Goal: Task Accomplishment & Management: Manage account settings

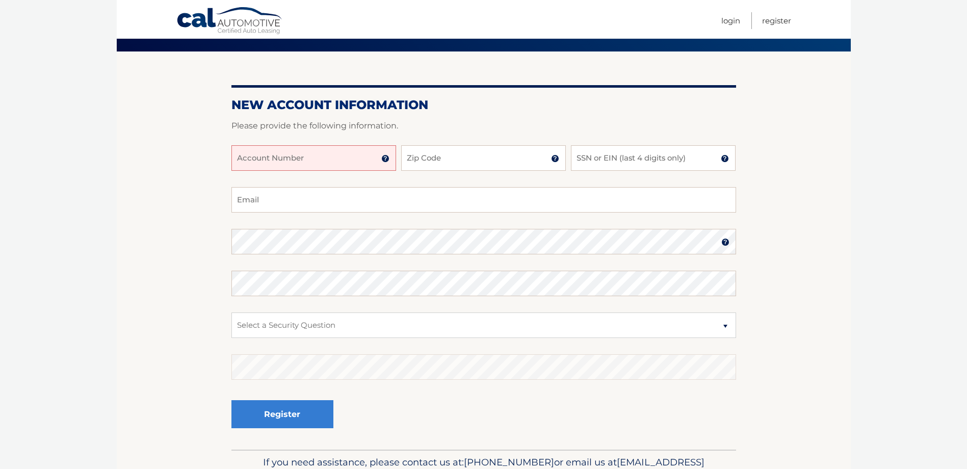
scroll to position [51, 0]
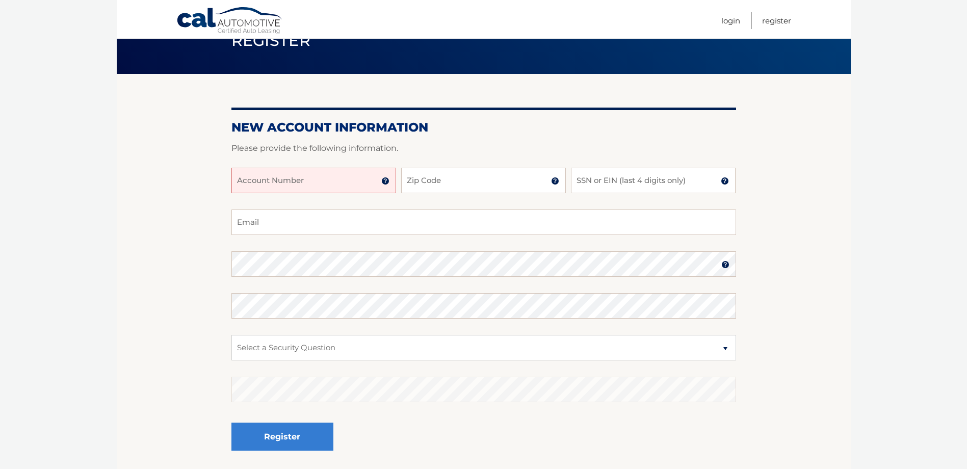
click at [340, 185] on input "Account Number" at bounding box center [313, 180] width 165 height 25
click at [341, 180] on input "Account Number" at bounding box center [313, 180] width 165 height 25
type input "4373365810"
click at [422, 177] on input "Zip Code" at bounding box center [483, 180] width 165 height 25
type input "07719"
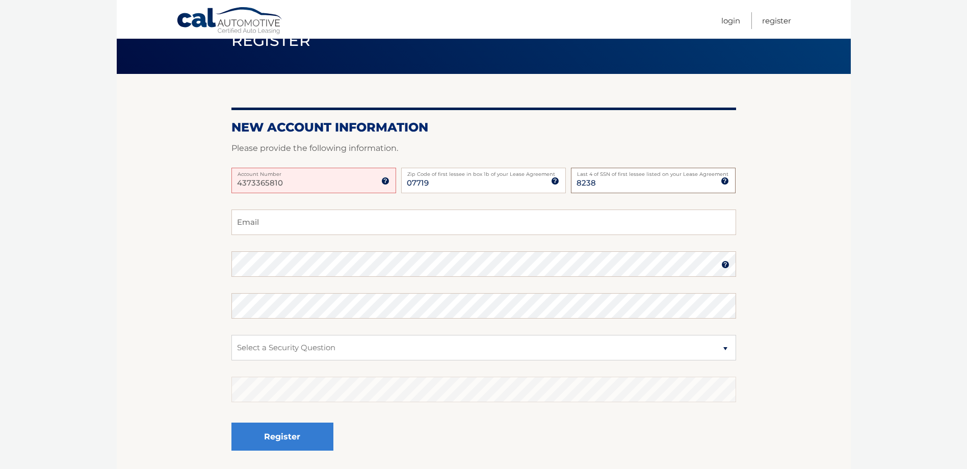
type input "8238"
click at [307, 221] on input "Email" at bounding box center [483, 221] width 505 height 25
type input "mlb649@nyu.edu"
click at [324, 347] on select "Select a Security Question What was the name of your elementary school? What is…" at bounding box center [483, 347] width 505 height 25
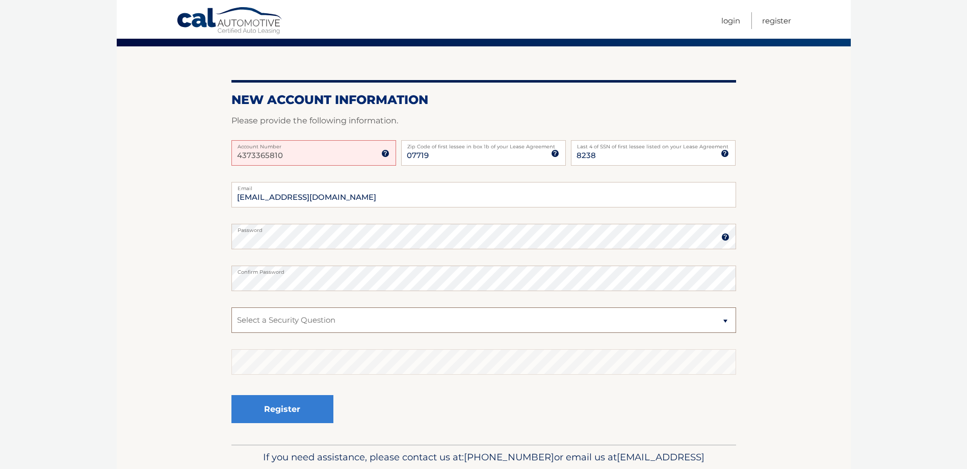
scroll to position [102, 0]
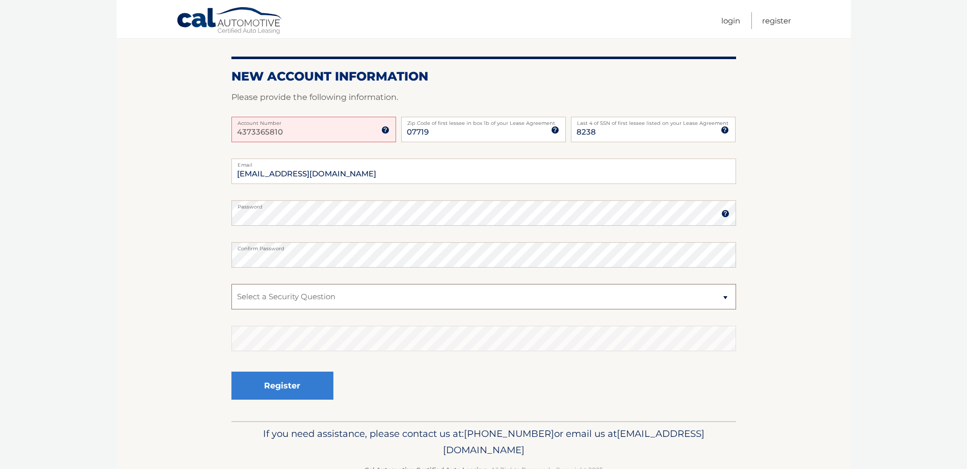
click at [332, 302] on select "Select a Security Question What was the name of your elementary school? What is…" at bounding box center [483, 296] width 505 height 25
select select "2"
click at [231, 284] on select "Select a Security Question What was the name of your elementary school? What is…" at bounding box center [483, 296] width 505 height 25
click at [518, 429] on p "If you need assistance, please contact us at: 609-807-3200 or email us at Custo…" at bounding box center [483, 442] width 491 height 33
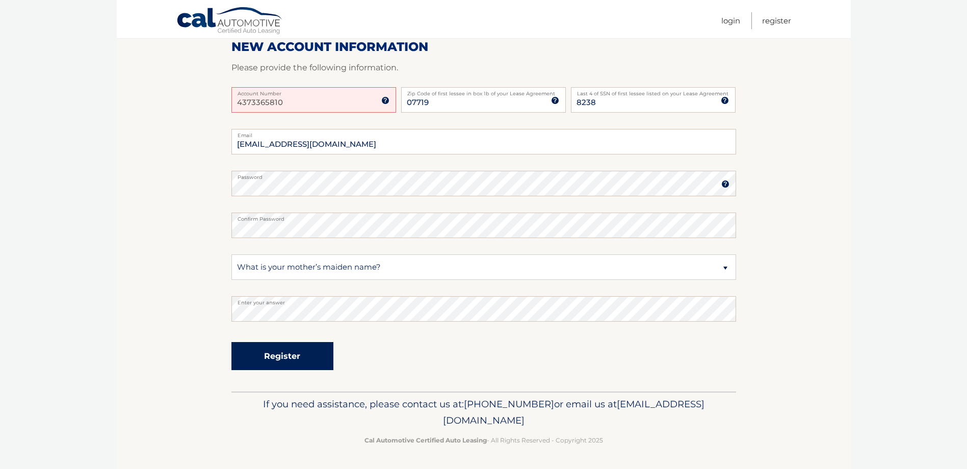
click at [271, 356] on button "Register" at bounding box center [282, 356] width 102 height 28
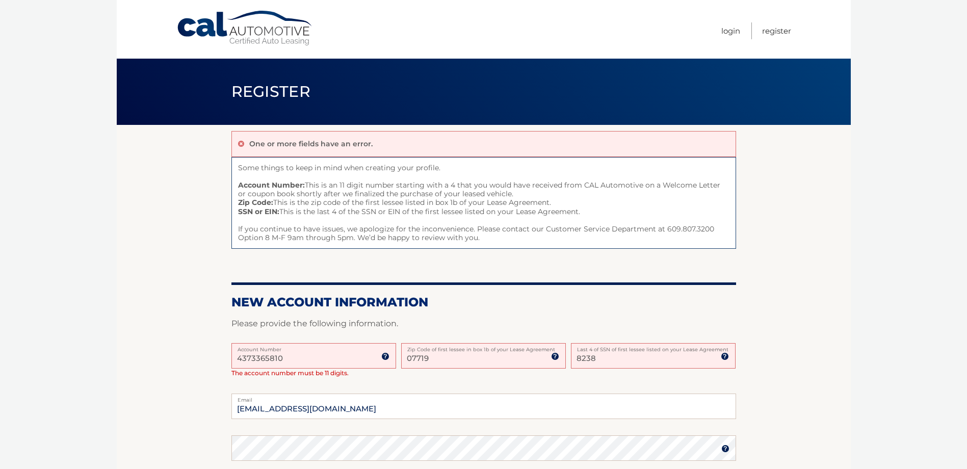
click at [313, 361] on input "4373365810" at bounding box center [313, 355] width 165 height 25
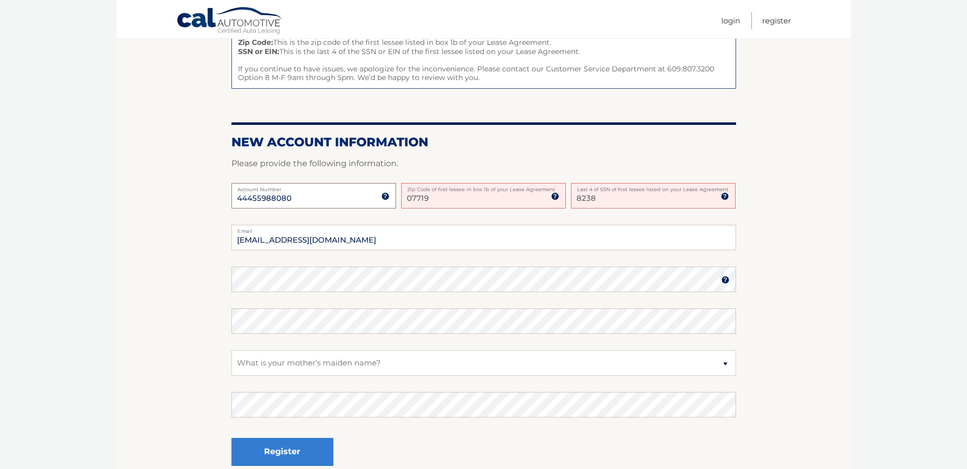
scroll to position [204, 0]
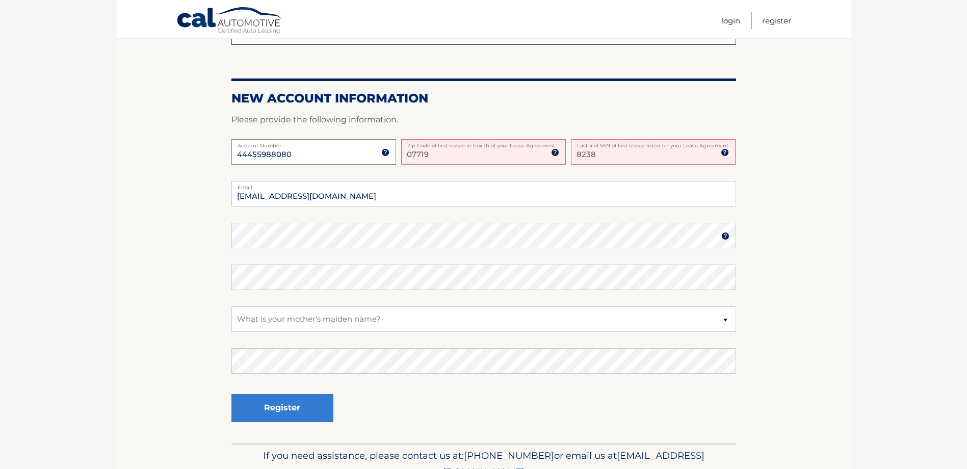
type input "44455988080"
click at [829, 199] on section "One or more fields have an error. Some things to keep in mind when creating you…" at bounding box center [484, 182] width 734 height 522
click at [446, 152] on input "07719" at bounding box center [483, 151] width 165 height 25
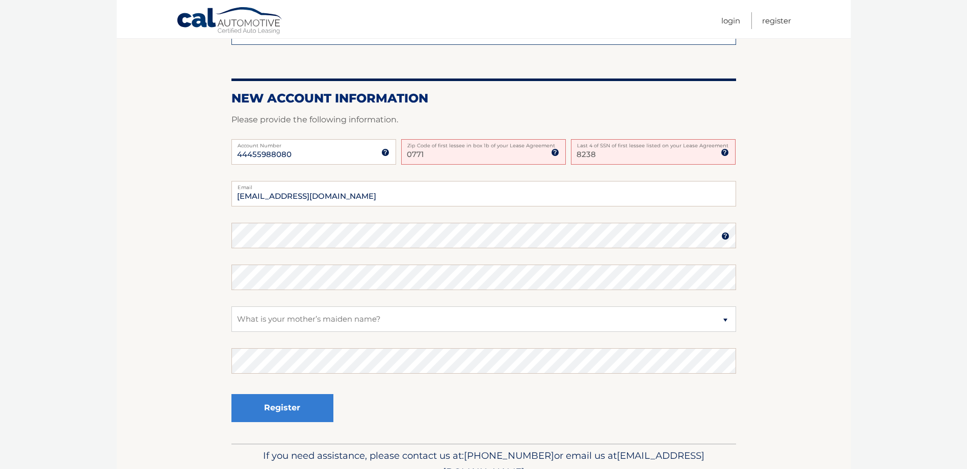
type input "07719"
click at [651, 151] on input "8238" at bounding box center [653, 151] width 165 height 25
type input "8238"
click at [339, 319] on select "Select a Security Question What was the name of your elementary school? What is…" at bounding box center [483, 318] width 505 height 25
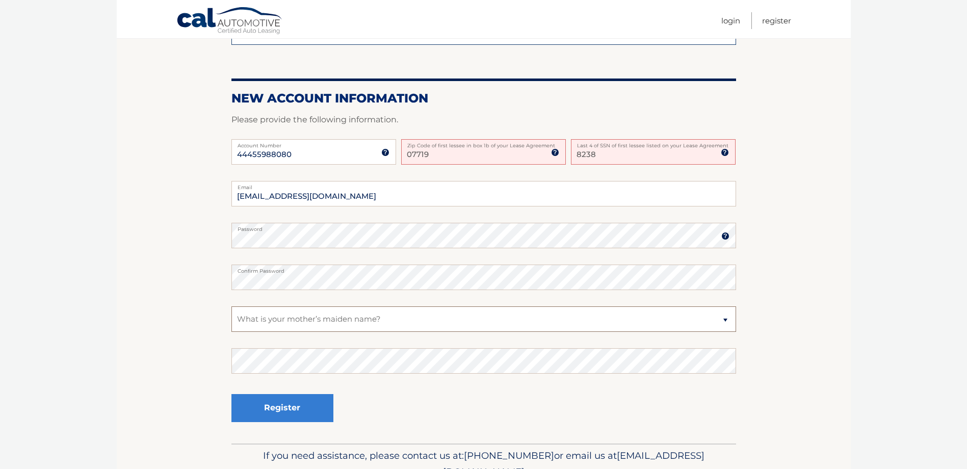
click at [231, 306] on select "Select a Security Question What was the name of your elementary school? What is…" at bounding box center [483, 318] width 505 height 25
click at [733, 334] on fieldset "mlb649@nyu.edu Email Password Password should be a minimum of 6 characters and …" at bounding box center [483, 312] width 505 height 262
click at [469, 403] on div "Register" at bounding box center [483, 408] width 505 height 37
click at [289, 406] on button "Register" at bounding box center [282, 408] width 102 height 28
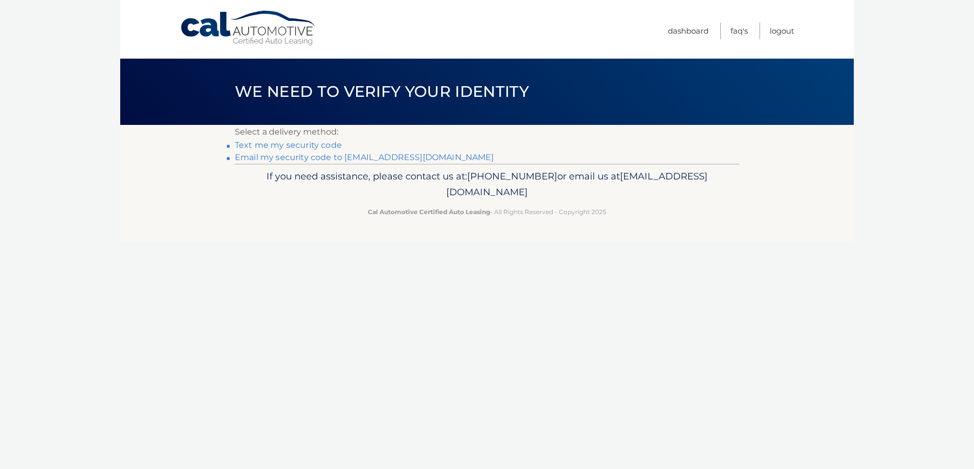
click at [308, 141] on link "Text me my security code" at bounding box center [288, 145] width 107 height 10
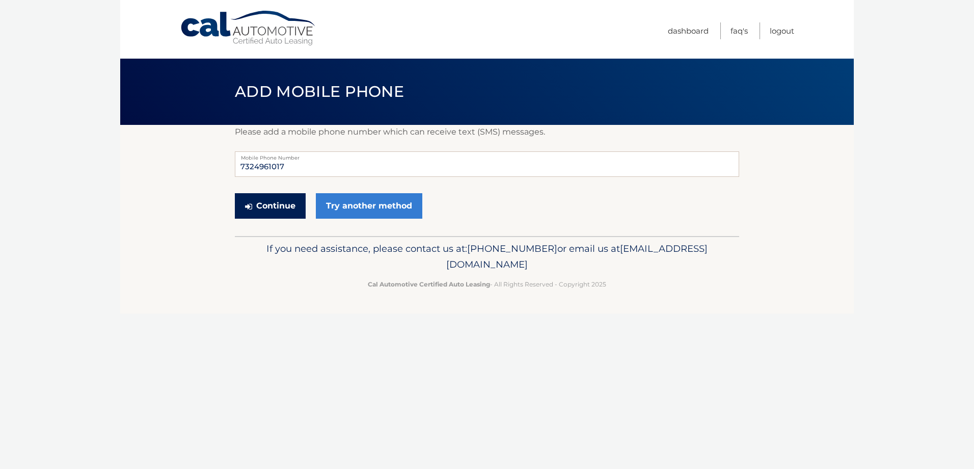
click at [274, 202] on button "Continue" at bounding box center [270, 205] width 71 height 25
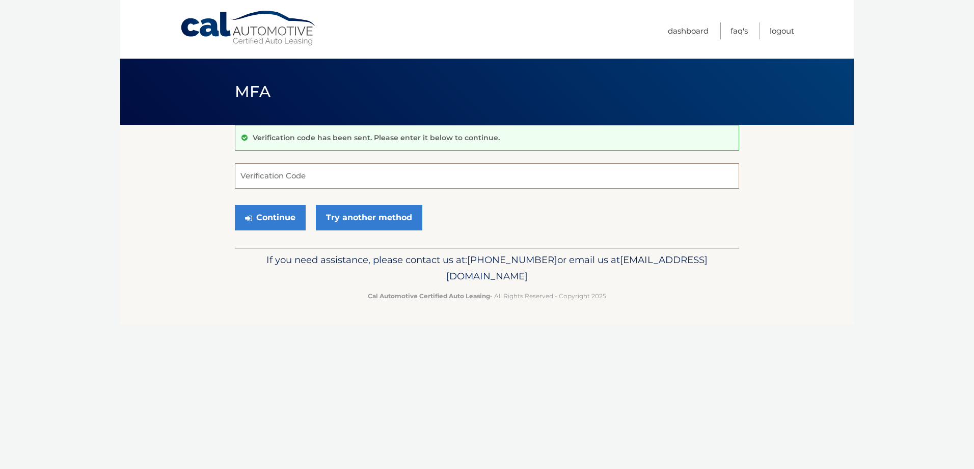
click at [394, 178] on input "Verification Code" at bounding box center [487, 175] width 505 height 25
type input "574540"
click at [265, 218] on button "Continue" at bounding box center [270, 217] width 71 height 25
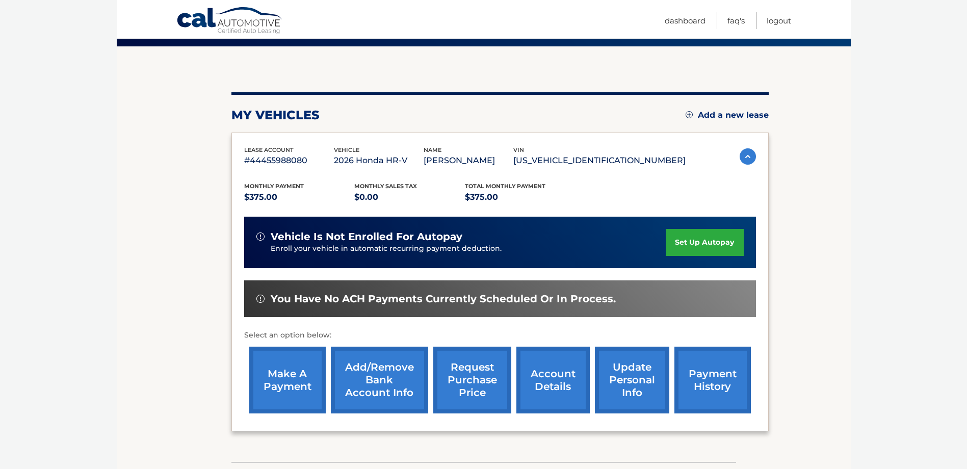
scroll to position [102, 0]
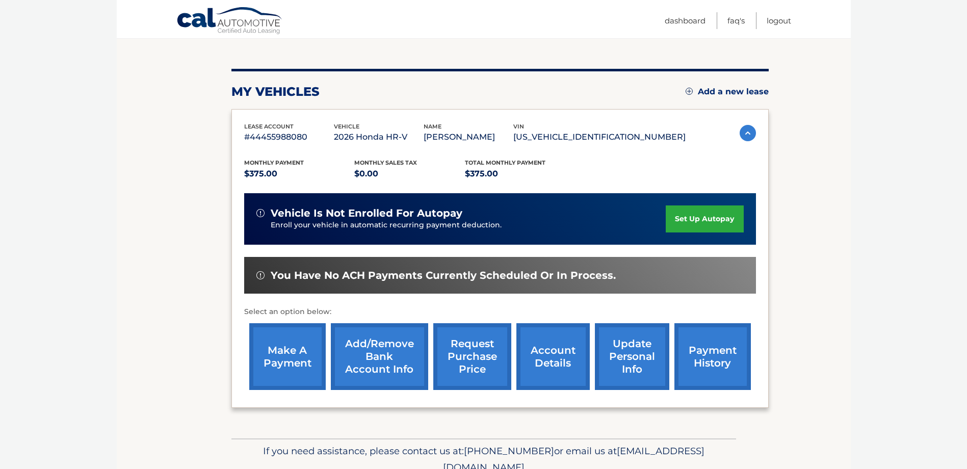
click at [700, 225] on link "set up autopay" at bounding box center [704, 218] width 77 height 27
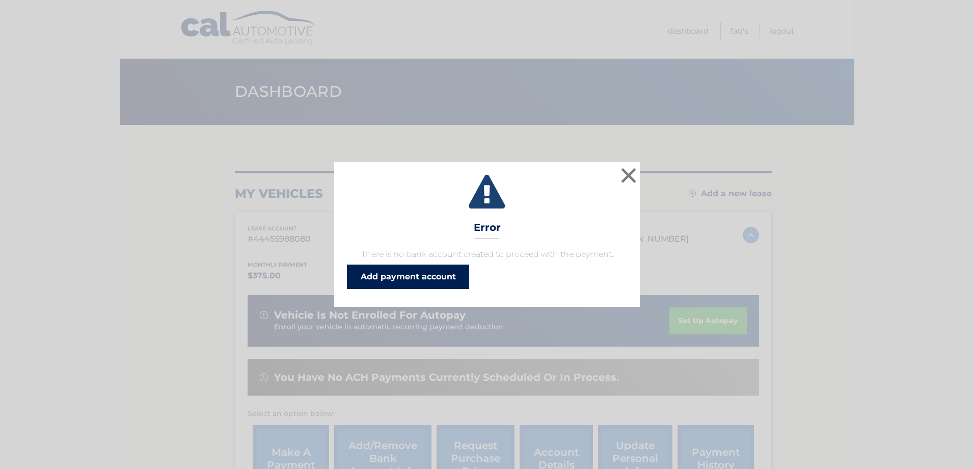
click at [433, 275] on link "Add payment account" at bounding box center [408, 277] width 122 height 24
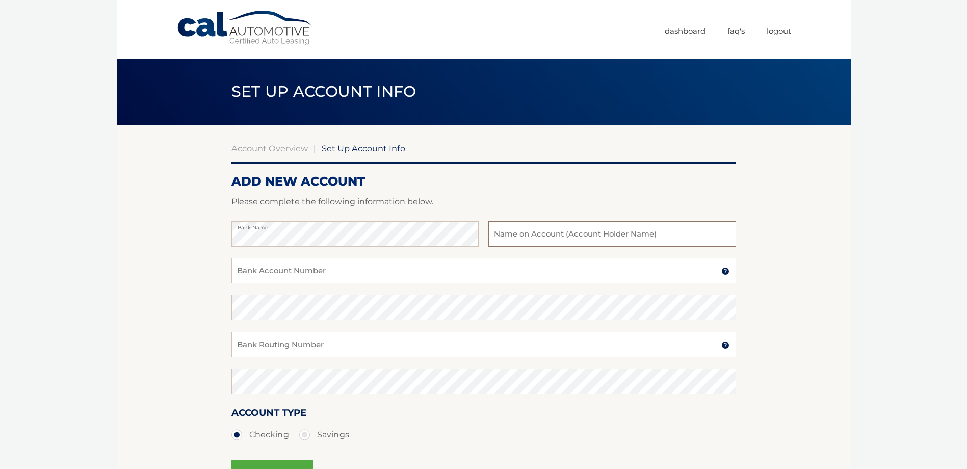
click at [527, 233] on input "text" at bounding box center [611, 233] width 247 height 25
type input "[PERSON_NAME]"
click at [471, 257] on div "Bank Name Madison Blecki Name on Bank Account Holder" at bounding box center [483, 239] width 505 height 37
click at [488, 272] on input "Bank Account Number" at bounding box center [483, 270] width 505 height 25
type input "4373365810"
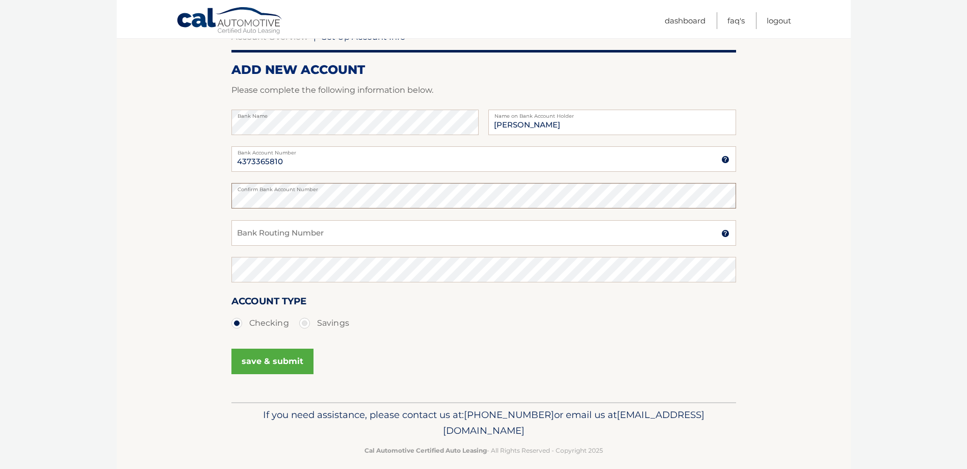
scroll to position [122, 0]
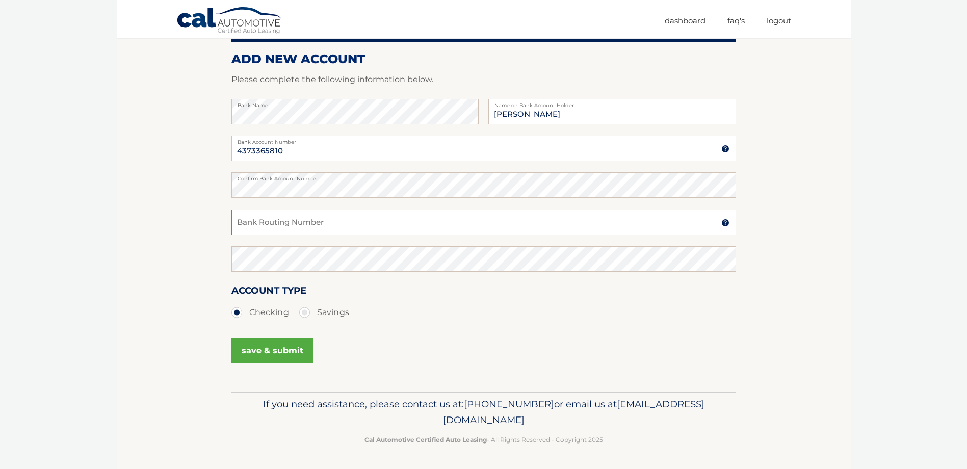
click at [302, 228] on input "Bank Routing Number" at bounding box center [483, 221] width 505 height 25
type input "031201360"
click at [396, 326] on div "Account Type Checking Savings" at bounding box center [483, 308] width 505 height 51
click at [274, 350] on button "save & submit" at bounding box center [272, 350] width 82 height 25
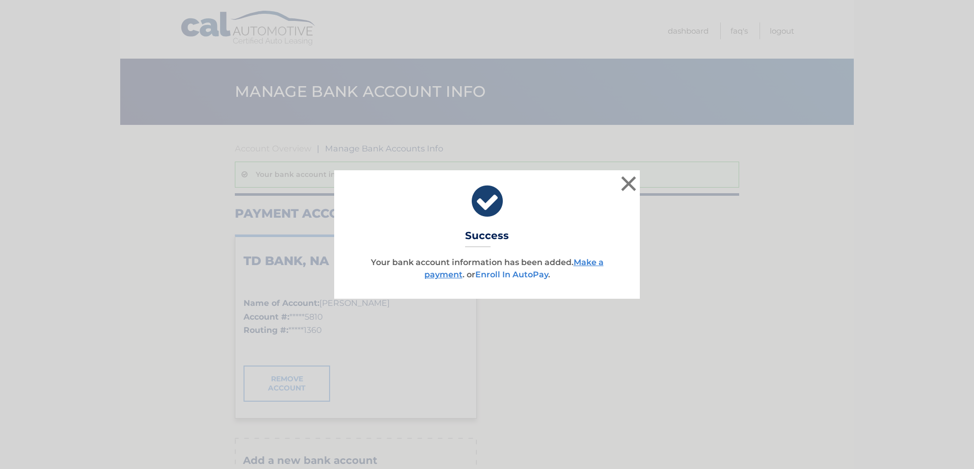
click at [508, 275] on link "Enroll In AutoPay" at bounding box center [511, 275] width 73 height 10
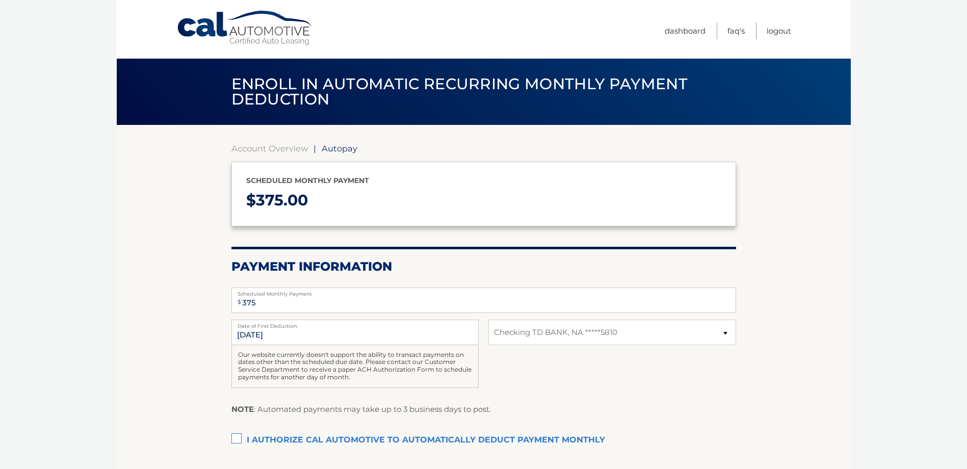
select select "YzQ0OWRkODktYWI2ZS00NmNkLWJjZjUtOGMxZWE2ZWZmOWE3"
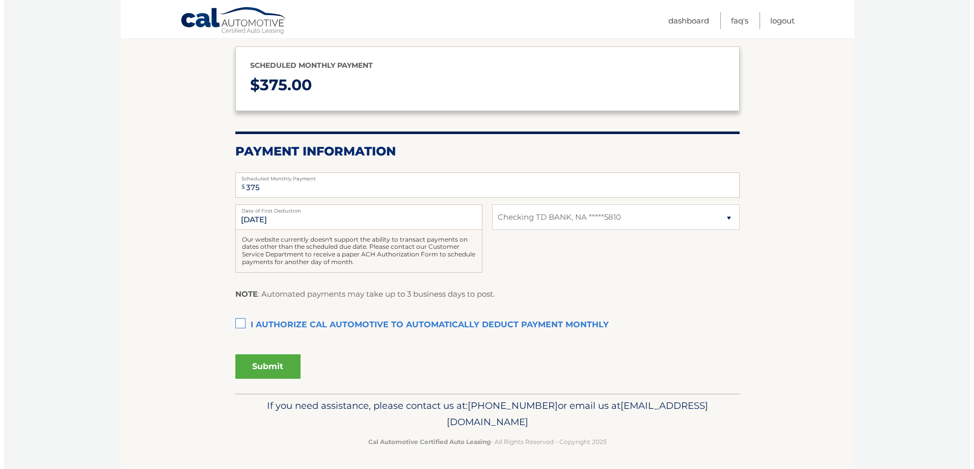
scroll to position [117, 0]
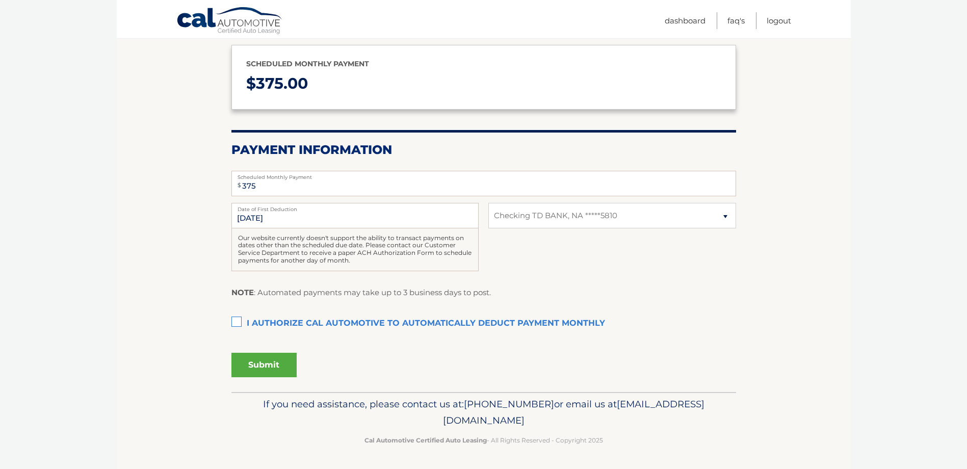
click at [239, 320] on label "I authorize cal automotive to automatically deduct payment monthly This checkbo…" at bounding box center [483, 323] width 505 height 20
click at [0, 0] on input "I authorize cal automotive to automatically deduct payment monthly This checkbo…" at bounding box center [0, 0] width 0 height 0
click at [252, 368] on button "Submit" at bounding box center [263, 365] width 65 height 24
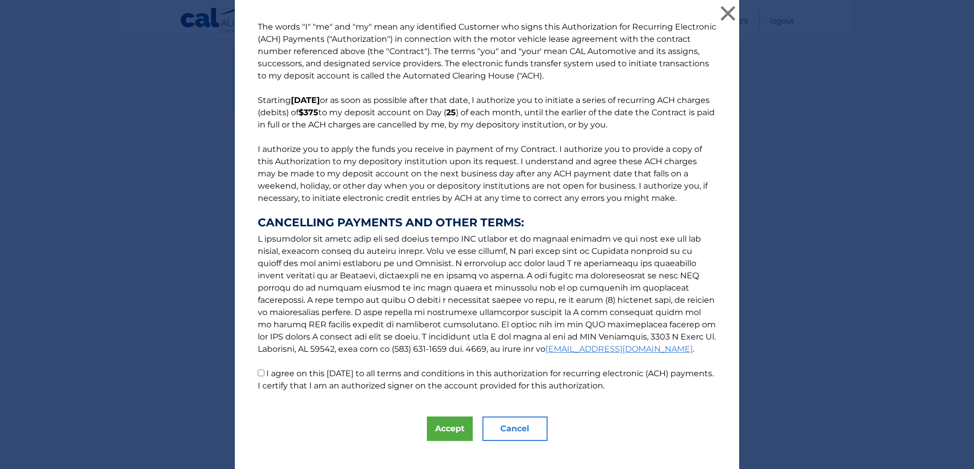
click at [258, 372] on input "I agree on this [DATE] to all terms and conditions in this authorization for re…" at bounding box center [261, 372] width 7 height 7
checkbox input "true"
click at [449, 432] on button "Accept" at bounding box center [450, 428] width 46 height 24
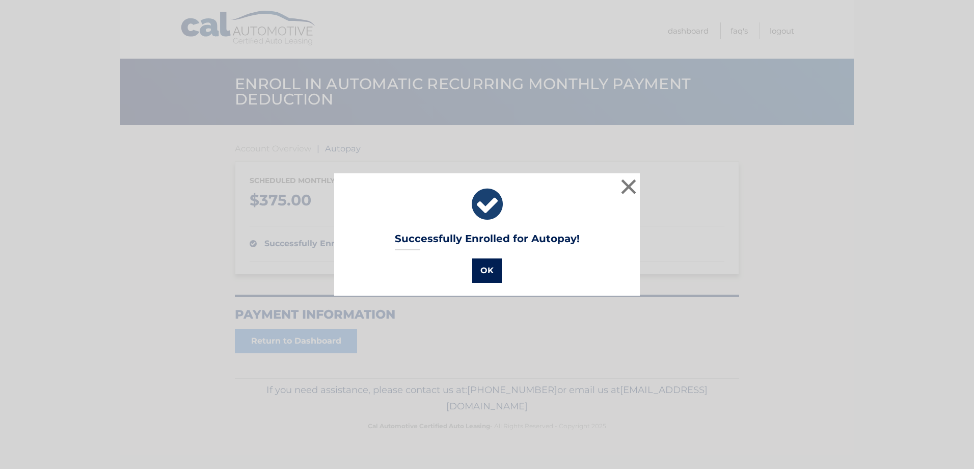
click at [483, 267] on button "OK" at bounding box center [487, 270] width 30 height 24
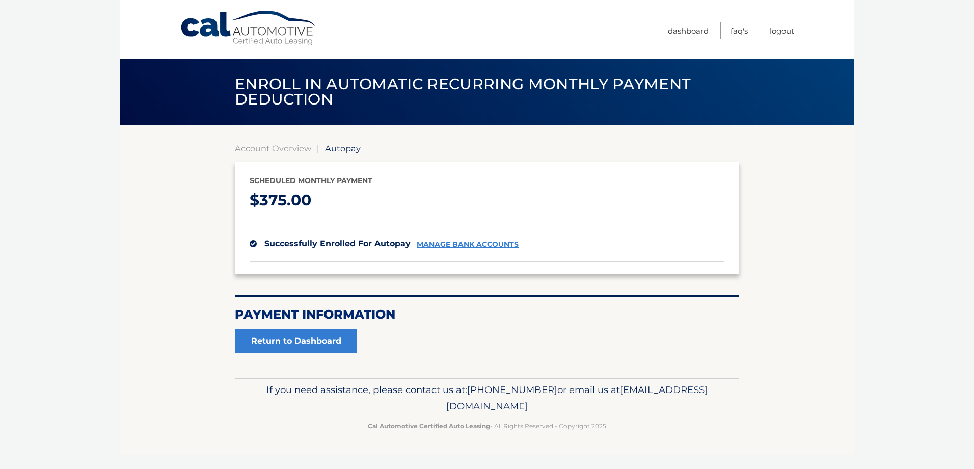
click at [856, 368] on body "Cal Automotive Menu Dashboard FAQ's Logout | $" at bounding box center [487, 234] width 974 height 469
click at [289, 331] on link "Return to Dashboard" at bounding box center [296, 341] width 122 height 24
